Goal: Check status: Check status

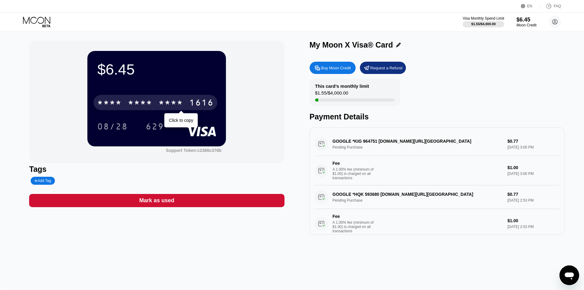
click at [116, 99] on div "* * * * * * * * * * * * 1616" at bounding box center [156, 102] width 124 height 15
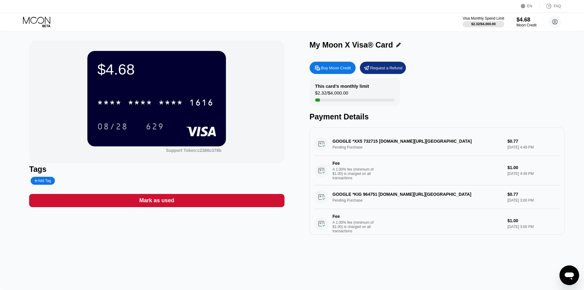
click at [126, 73] on div "$4.68" at bounding box center [156, 69] width 119 height 17
click at [151, 102] on div "* * * *" at bounding box center [140, 103] width 25 height 10
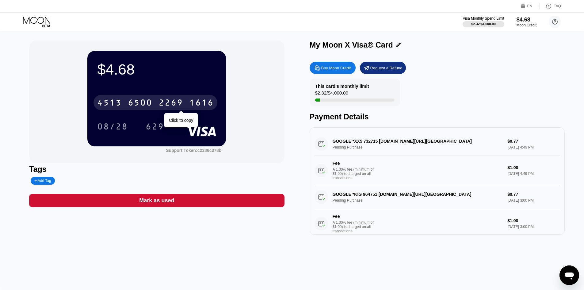
drag, startPoint x: 179, startPoint y: 105, endPoint x: 184, endPoint y: 113, distance: 9.5
click at [179, 105] on div "2269" at bounding box center [171, 103] width 25 height 10
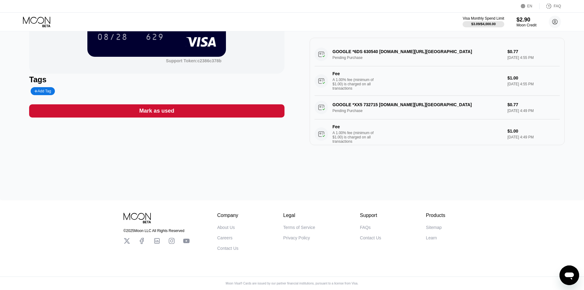
scroll to position [94, 0]
